Goal: Task Accomplishment & Management: Manage account settings

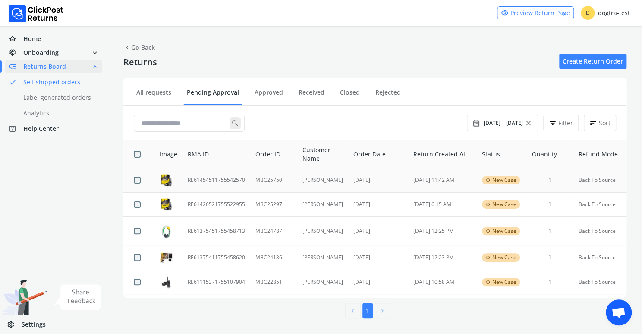
click at [210, 178] on td "RE61454511755542570" at bounding box center [217, 180] width 68 height 24
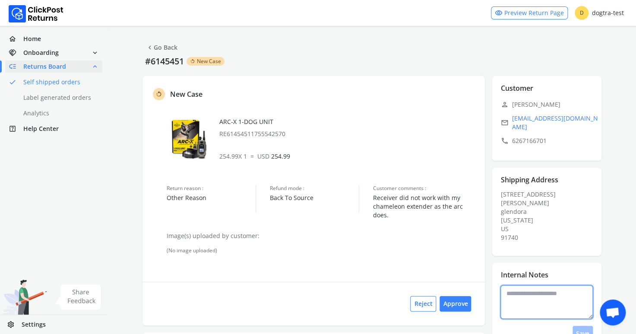
click at [531, 285] on textarea at bounding box center [546, 302] width 92 height 34
type textarea "**********"
click at [587, 326] on button "Save" at bounding box center [583, 334] width 20 height 16
click at [455, 303] on button "Approve" at bounding box center [456, 304] width 32 height 16
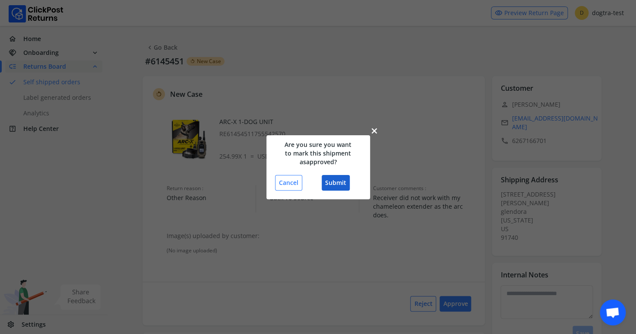
click at [343, 183] on button "Submit" at bounding box center [336, 183] width 28 height 16
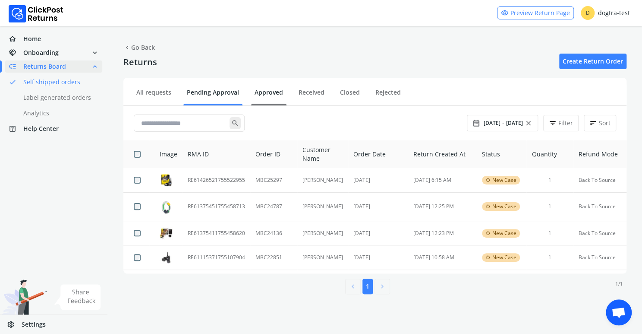
click at [271, 95] on link "Approved" at bounding box center [268, 95] width 35 height 15
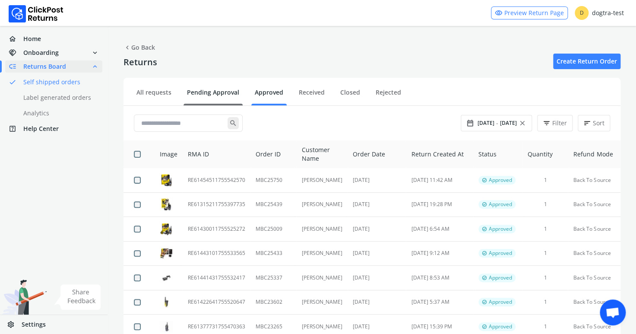
click at [223, 93] on link "Pending Approval" at bounding box center [212, 95] width 59 height 15
